Goal: Task Accomplishment & Management: Manage account settings

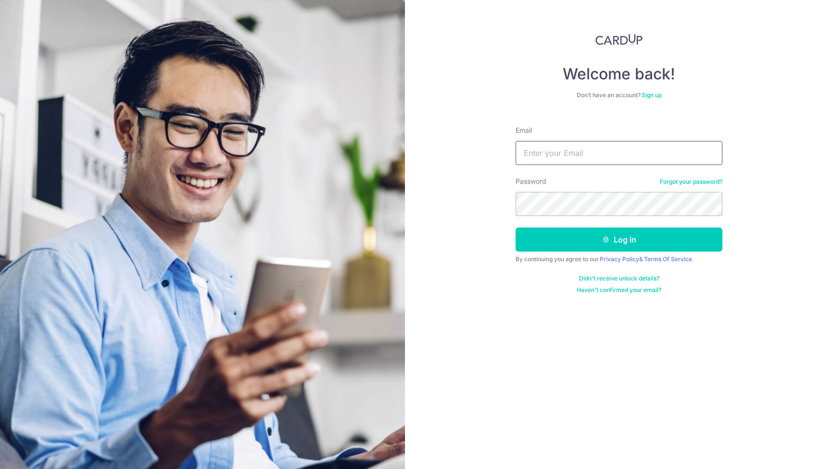
type input "[EMAIL_ADDRESS][DOMAIN_NAME]"
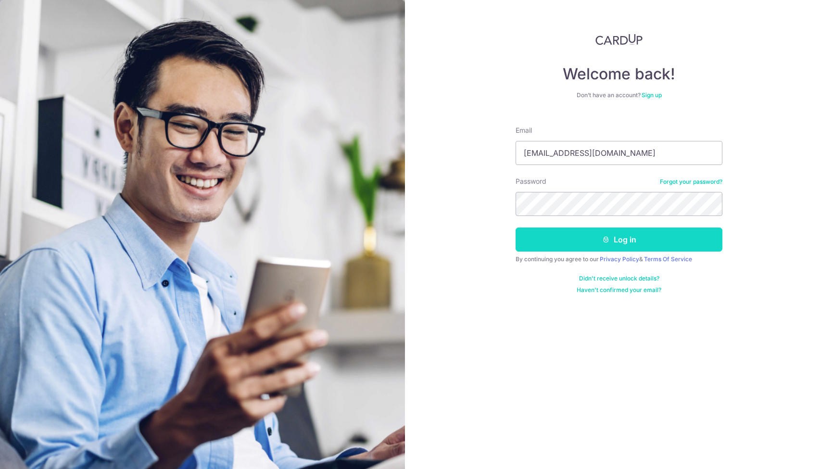
click at [590, 238] on button "Log in" at bounding box center [619, 239] width 207 height 24
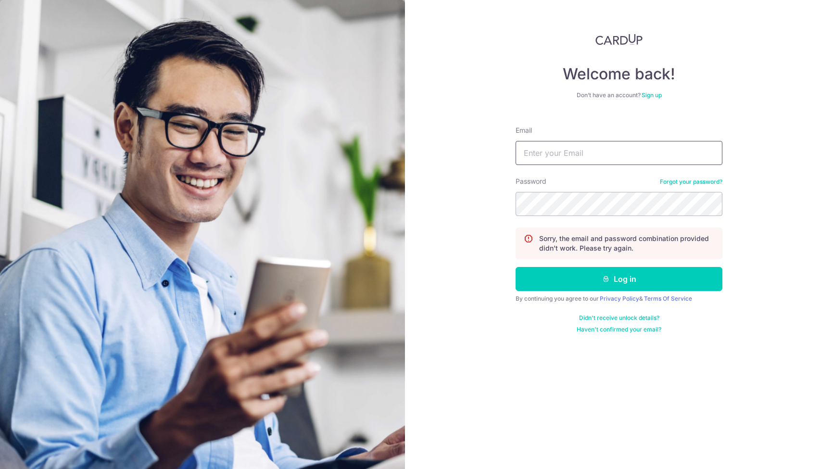
type input "[EMAIL_ADDRESS][DOMAIN_NAME]"
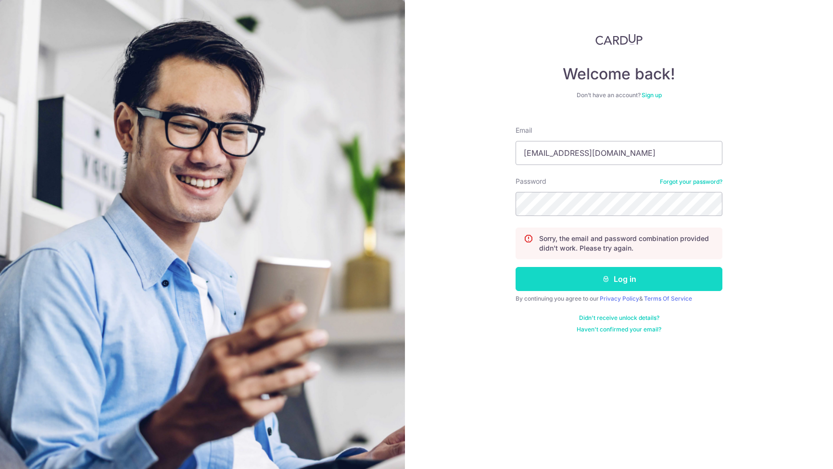
click at [666, 274] on button "Log in" at bounding box center [619, 279] width 207 height 24
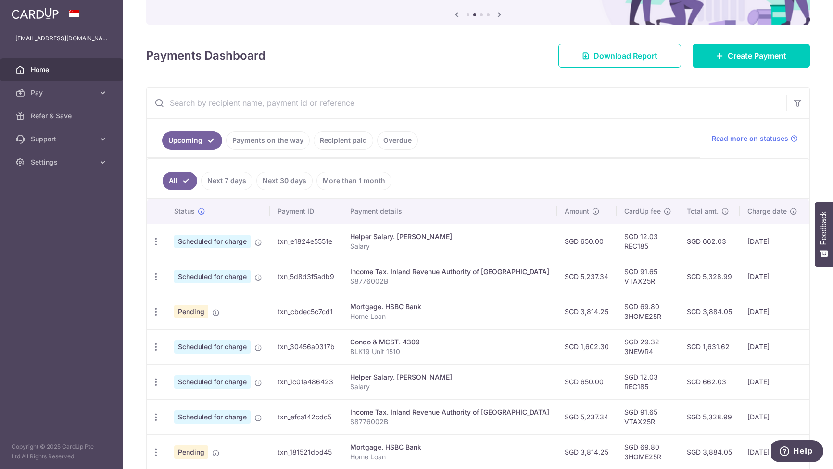
scroll to position [132, 0]
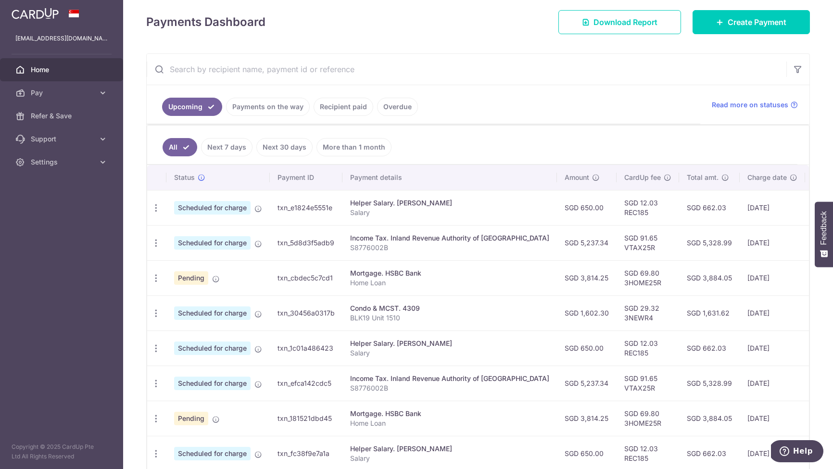
drag, startPoint x: 600, startPoint y: 284, endPoint x: 649, endPoint y: 284, distance: 48.6
click at [649, 284] on tr "Update payment Cancel payment Upload doc Pending txn_cbdec5c7cd1 Mortgage. HSBC…" at bounding box center [540, 277] width 786 height 35
click at [679, 284] on td "SGD 3,884.05" at bounding box center [709, 277] width 61 height 35
